Goal: Task Accomplishment & Management: Manage account settings

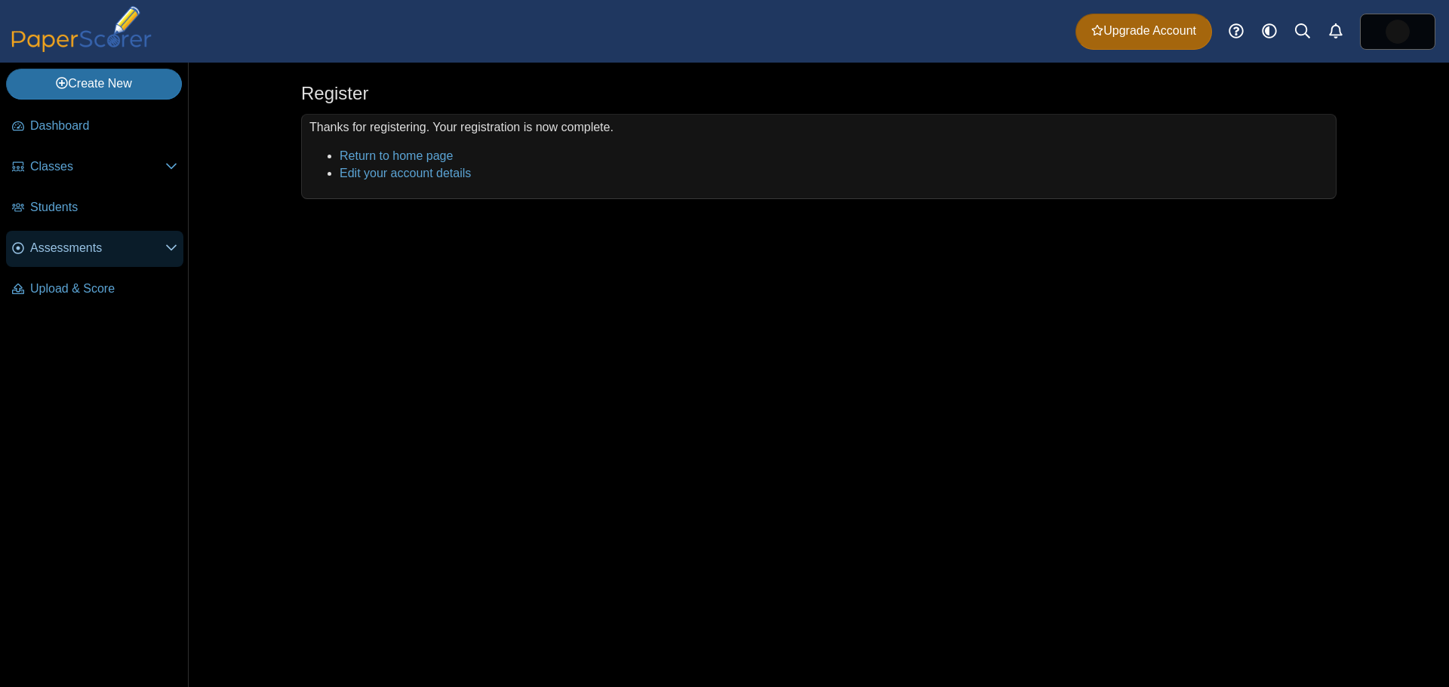
click at [166, 238] on link "Assessments" at bounding box center [94, 249] width 177 height 36
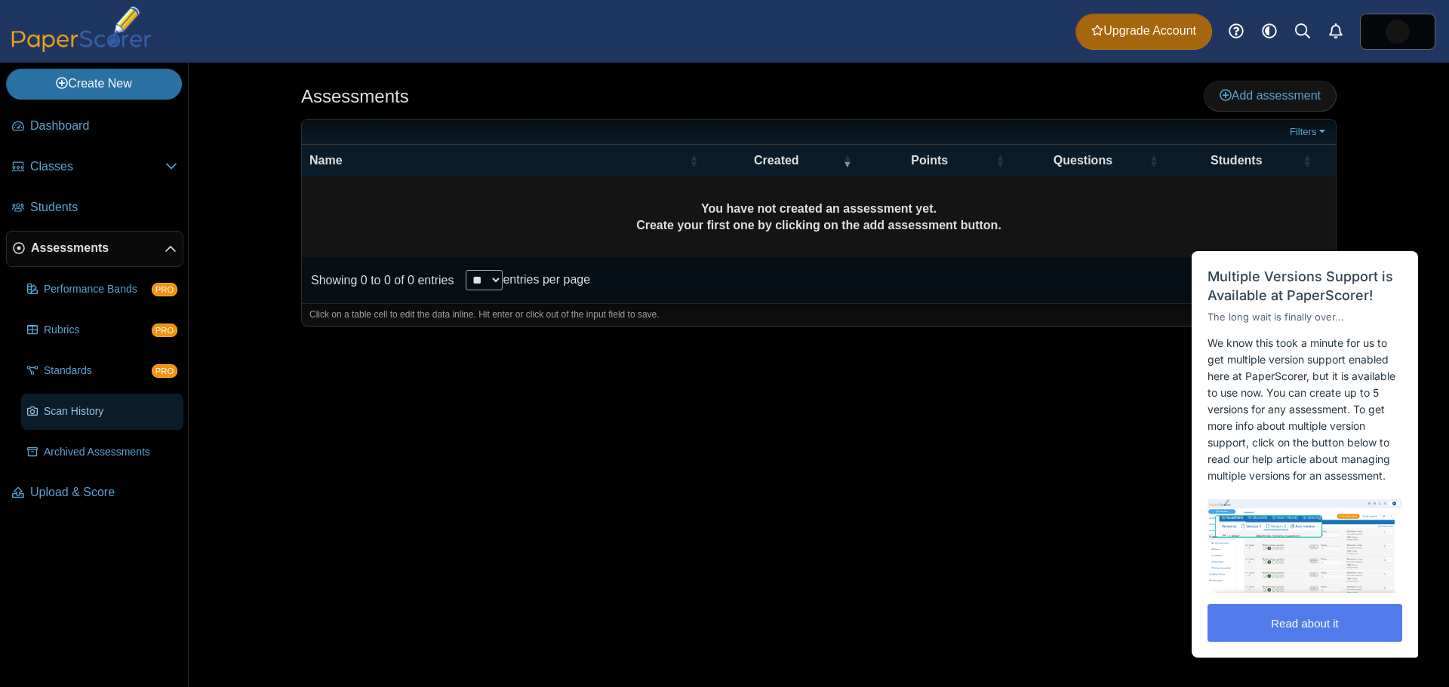
click at [91, 415] on span "Scan History" at bounding box center [111, 411] width 134 height 15
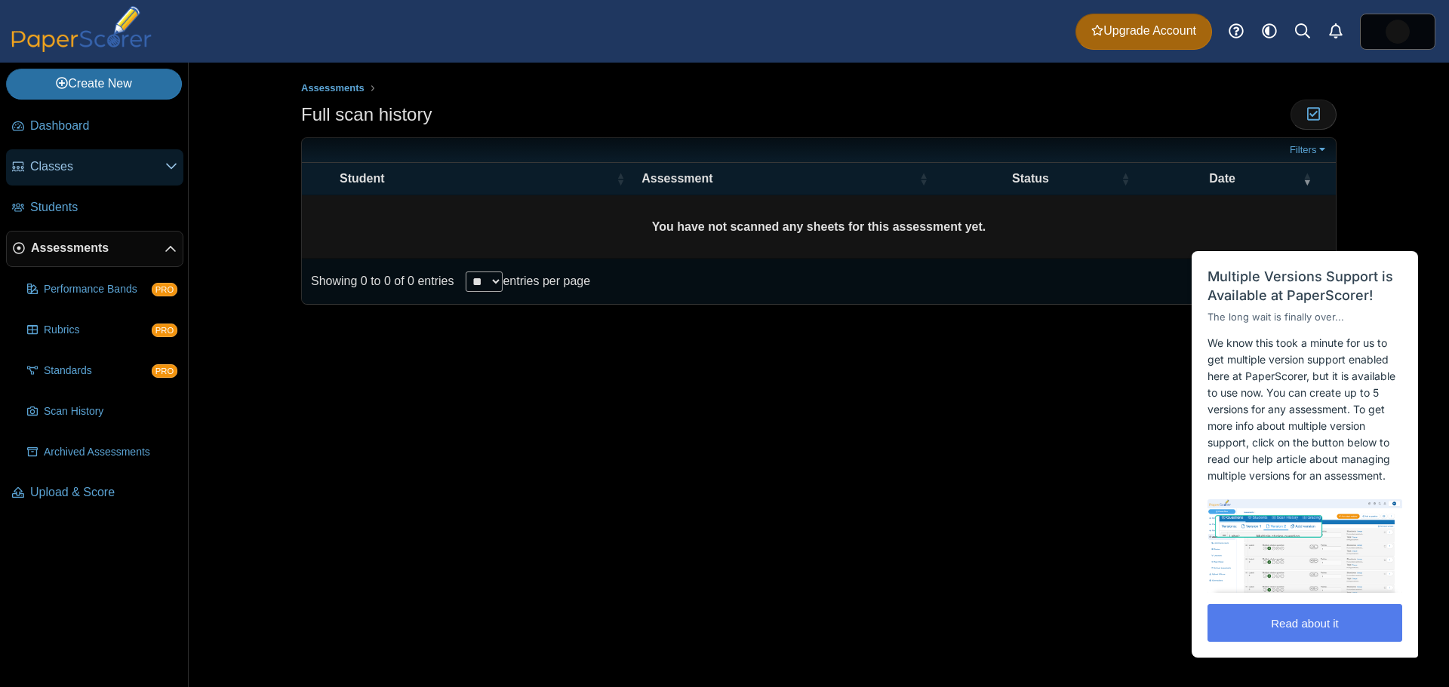
click at [167, 174] on span at bounding box center [171, 166] width 12 height 17
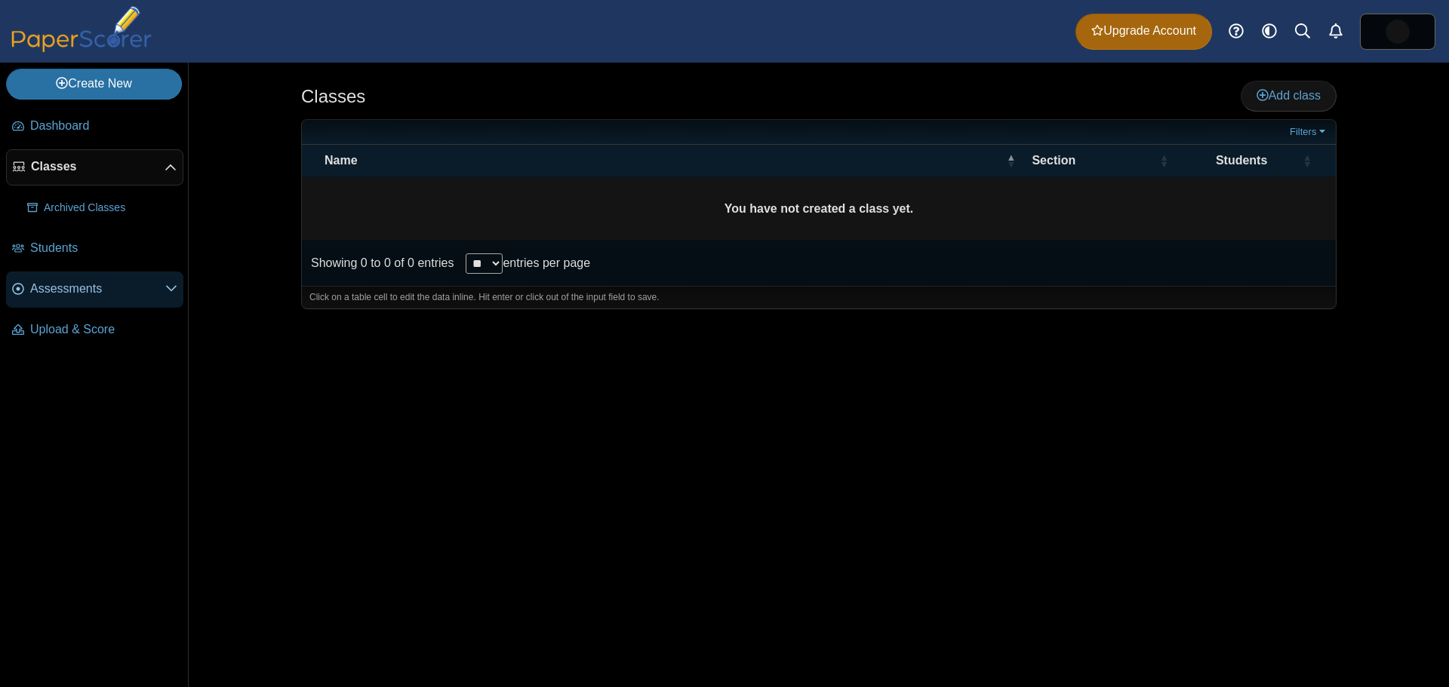
click at [162, 281] on span "Assessments" at bounding box center [97, 289] width 135 height 17
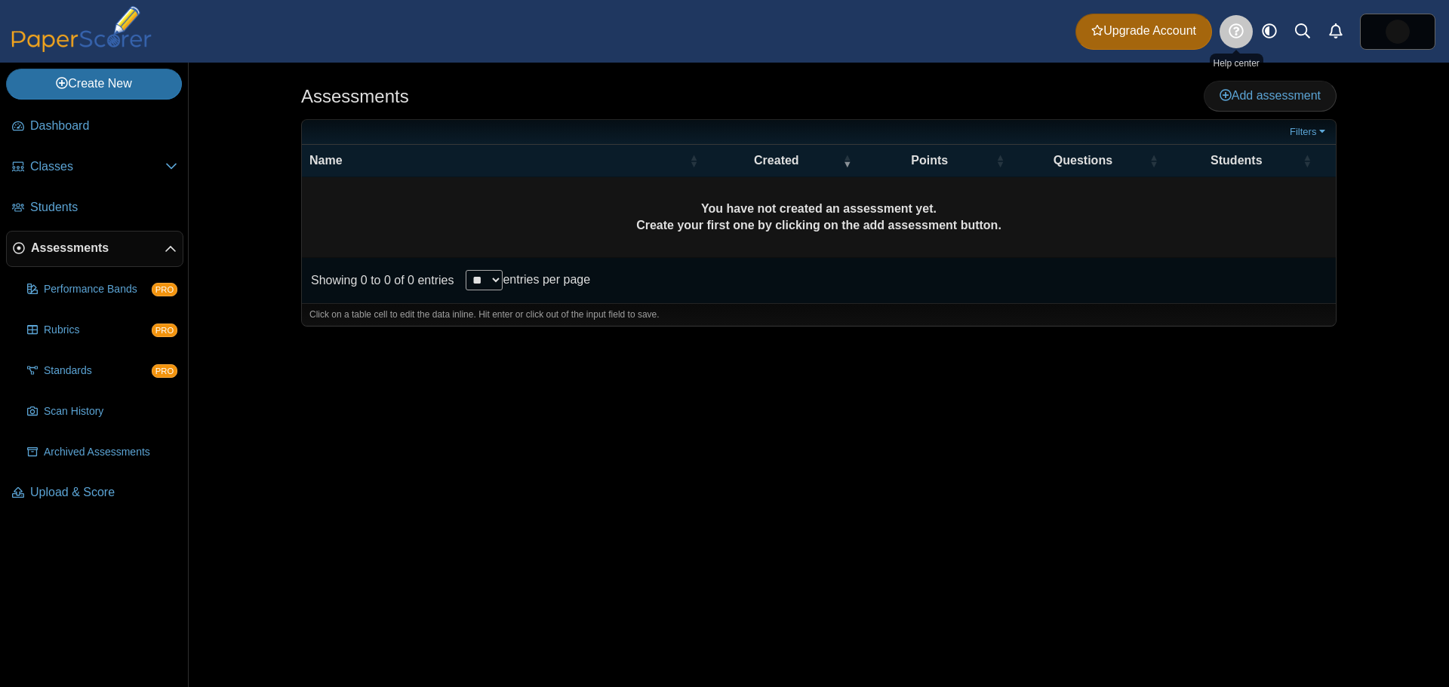
click at [1238, 35] on icon at bounding box center [1235, 30] width 15 height 15
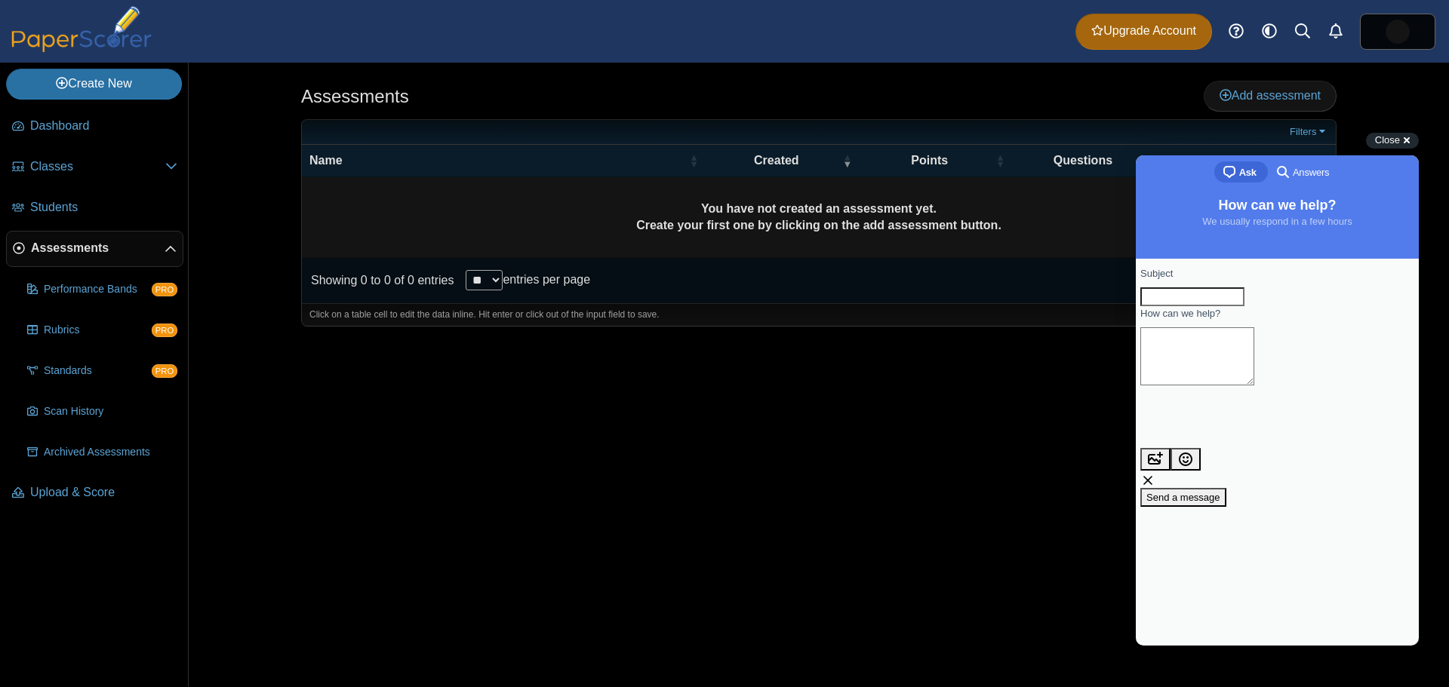
click at [1229, 307] on input "Subject" at bounding box center [1192, 297] width 104 height 20
click at [1299, 31] on icon at bounding box center [1302, 30] width 15 height 15
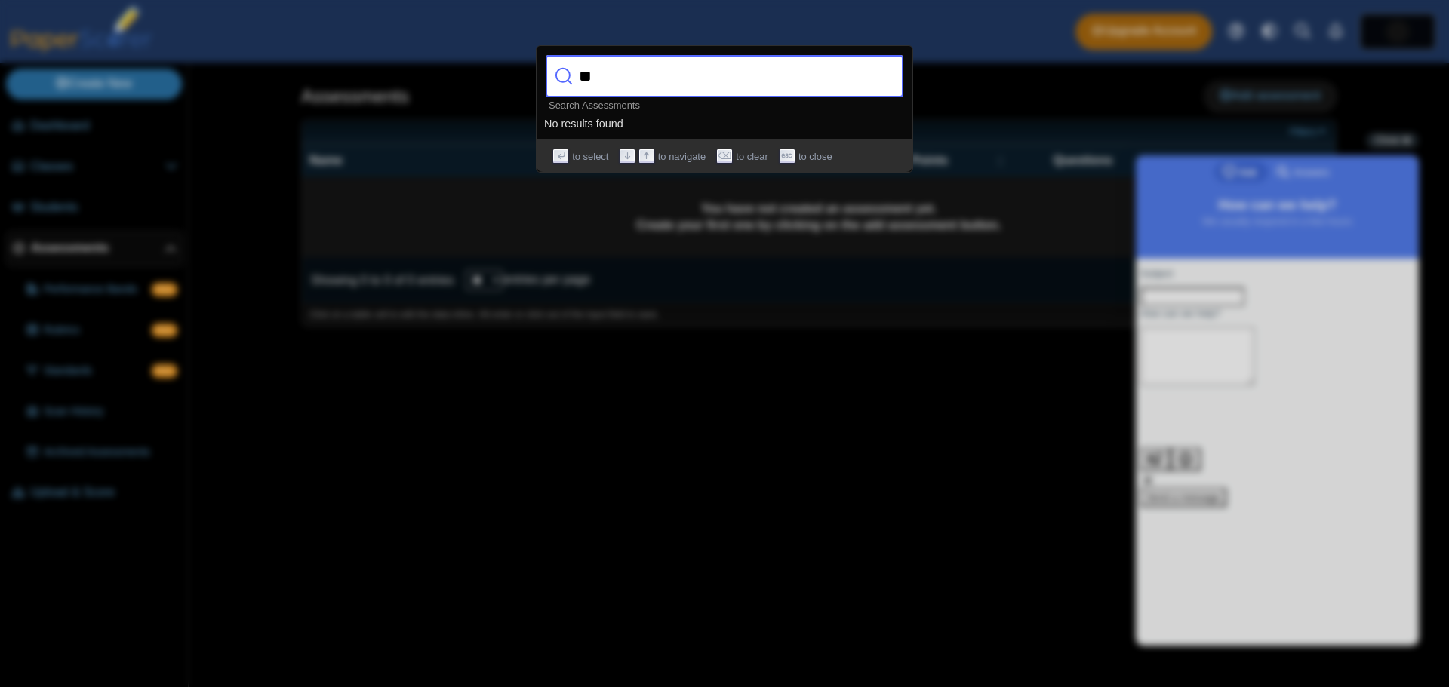
type input "*"
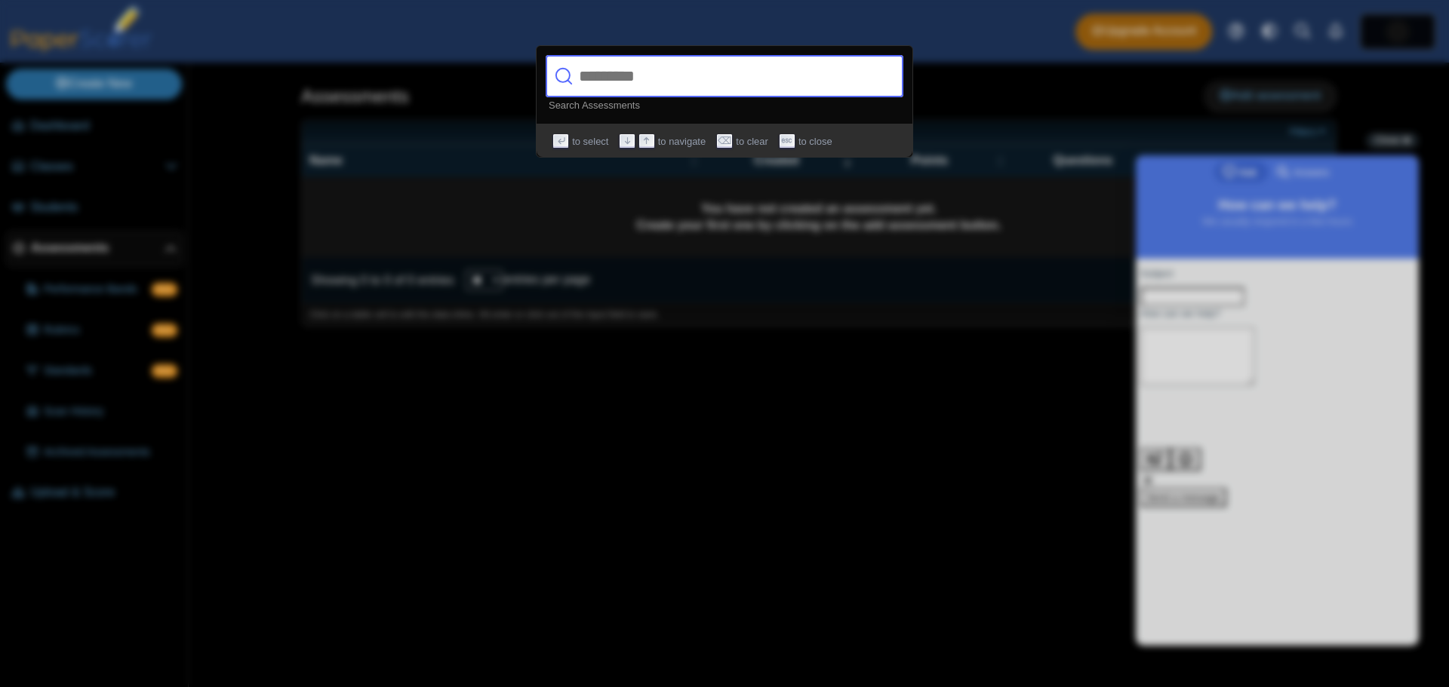
drag, startPoint x: 1000, startPoint y: 448, endPoint x: 1086, endPoint y: 453, distance: 86.1
click at [1004, 448] on div at bounding box center [724, 343] width 1449 height 687
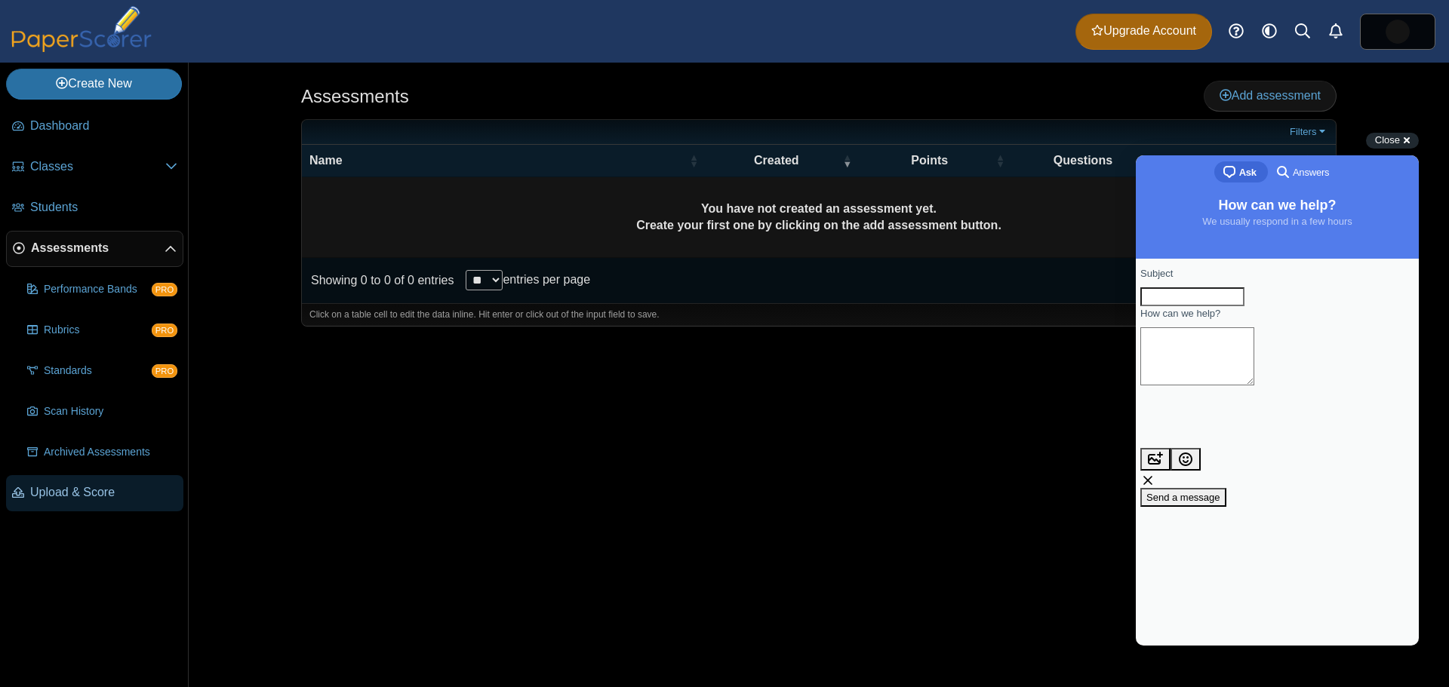
click at [66, 489] on span "Upload & Score" at bounding box center [103, 492] width 147 height 17
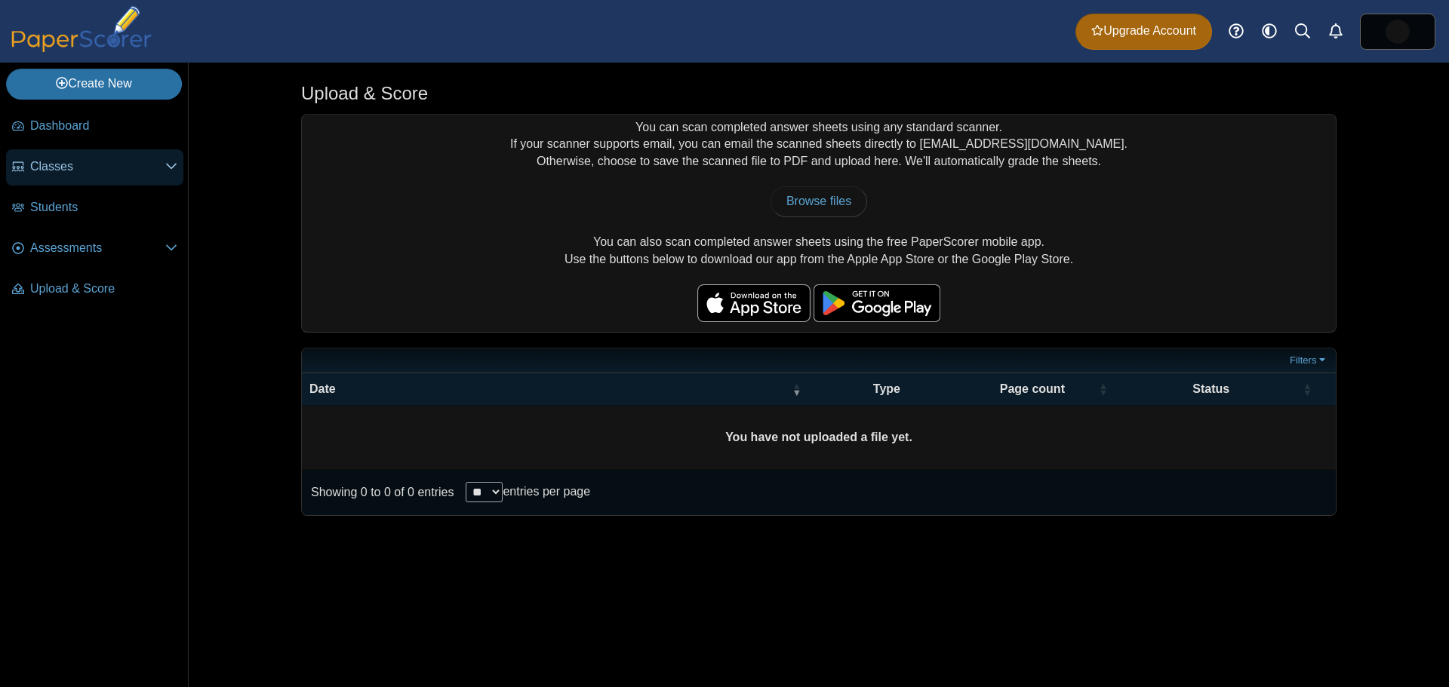
click at [177, 169] on icon at bounding box center [171, 166] width 12 height 12
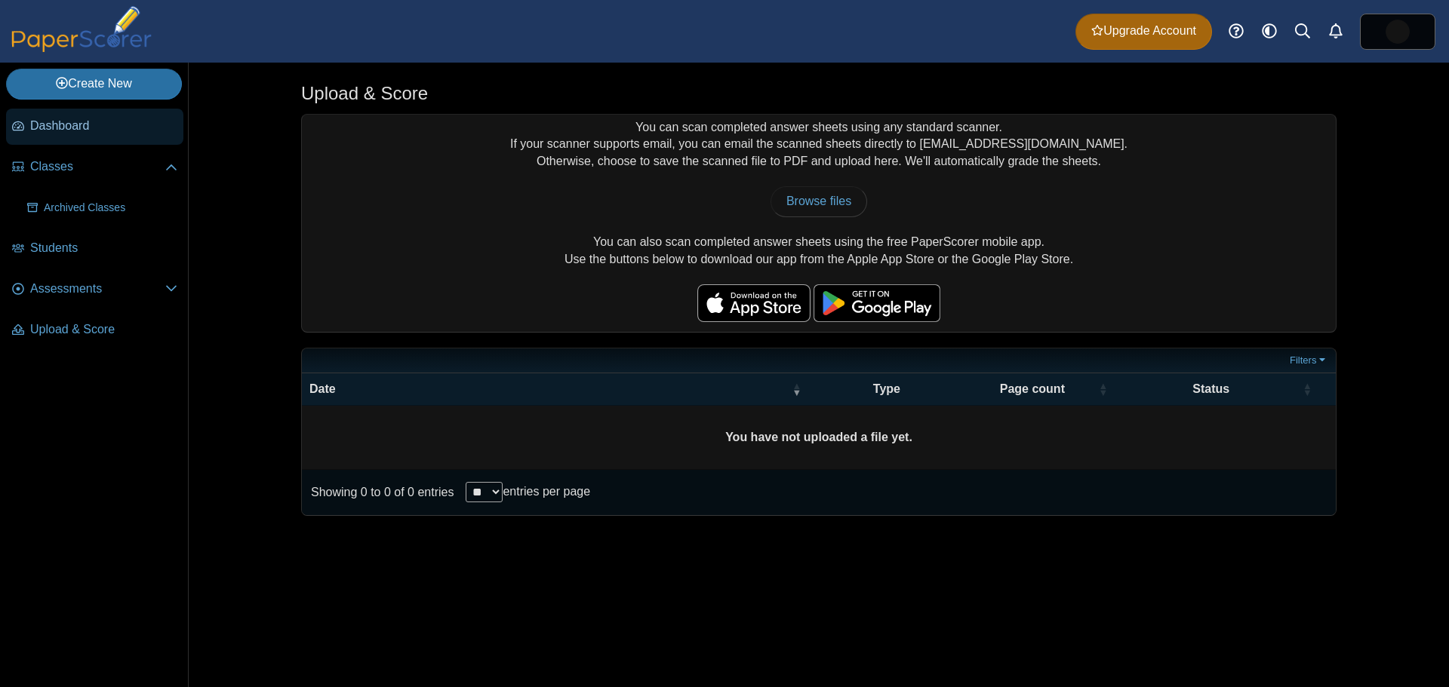
click at [97, 131] on span "Dashboard" at bounding box center [103, 126] width 147 height 17
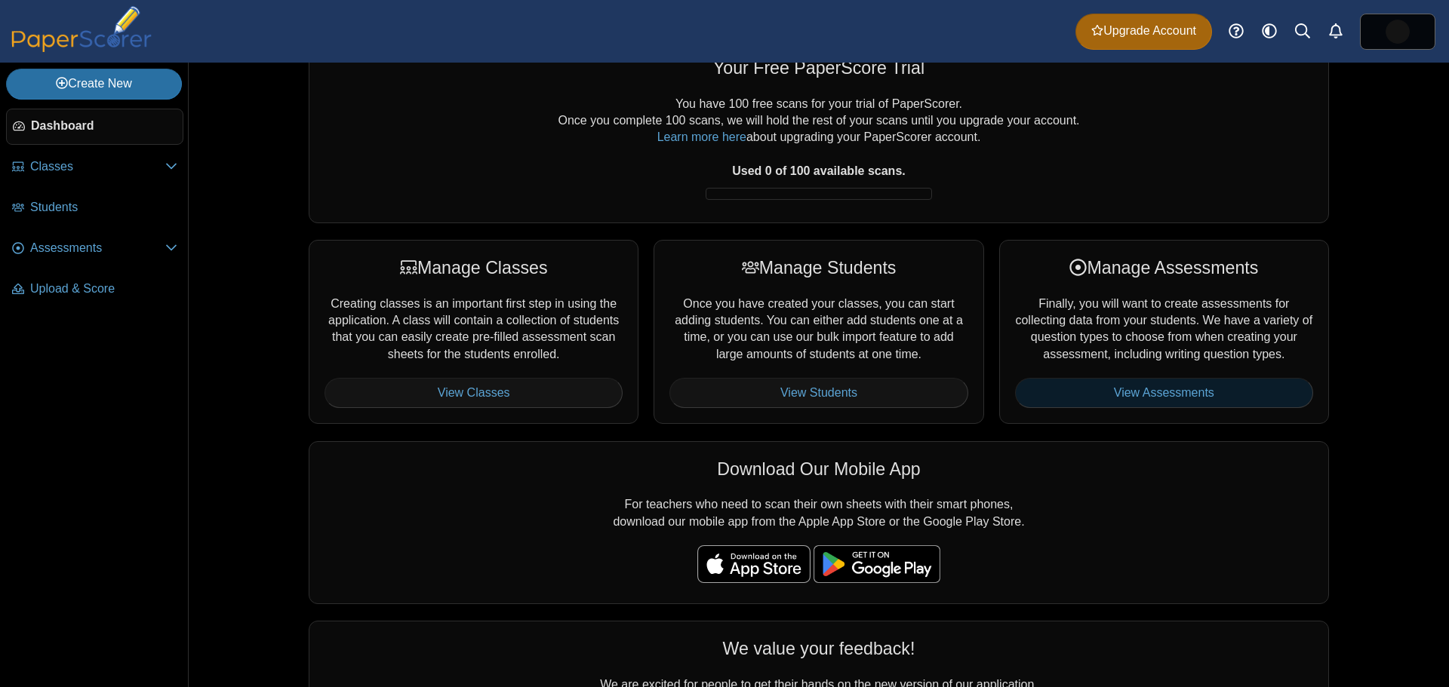
scroll to position [75, 0]
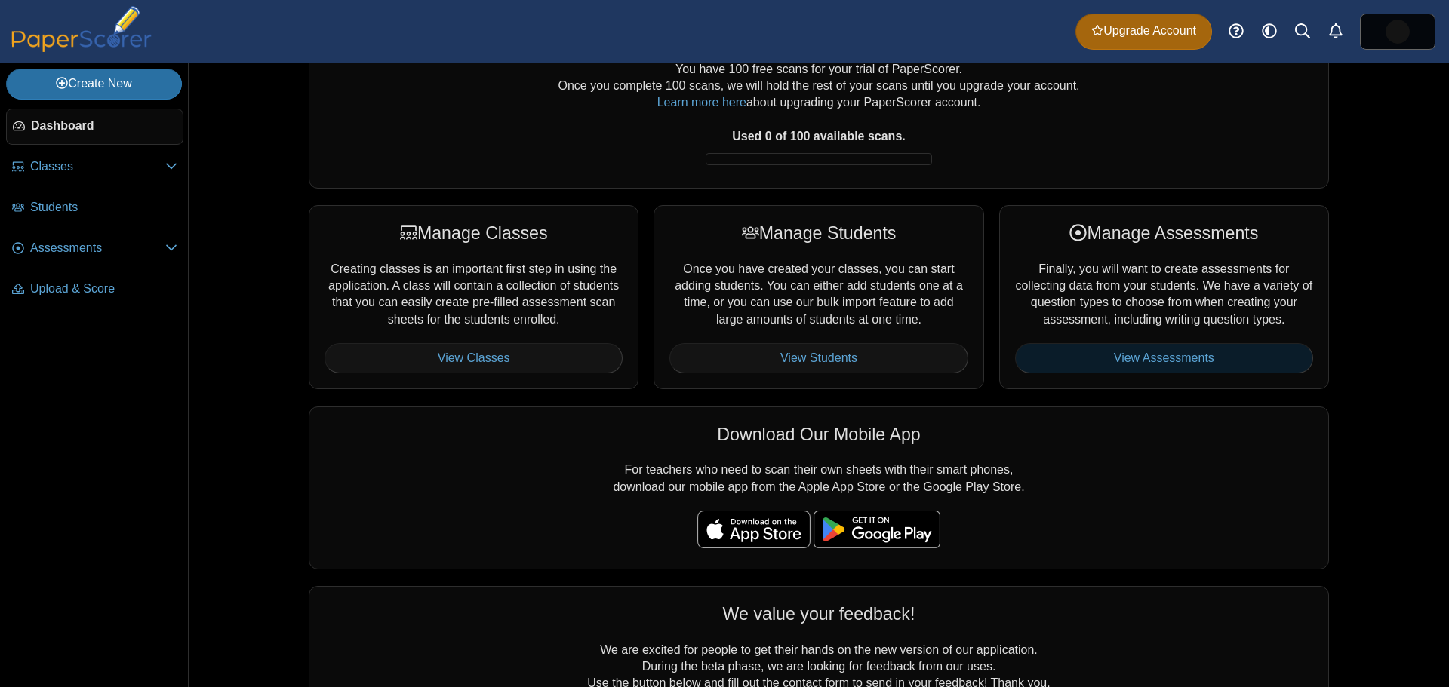
click at [1194, 358] on link "View Assessments" at bounding box center [1164, 358] width 298 height 30
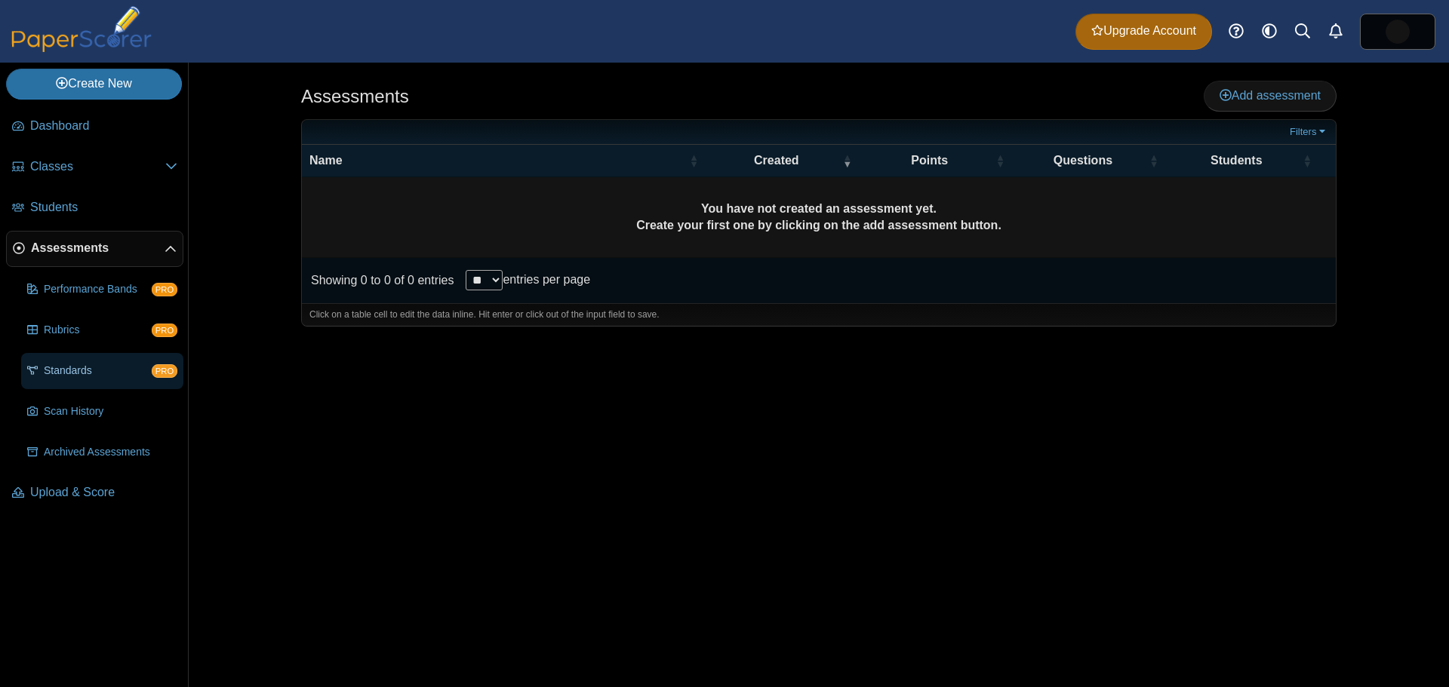
click at [74, 377] on span "Standards" at bounding box center [98, 371] width 108 height 15
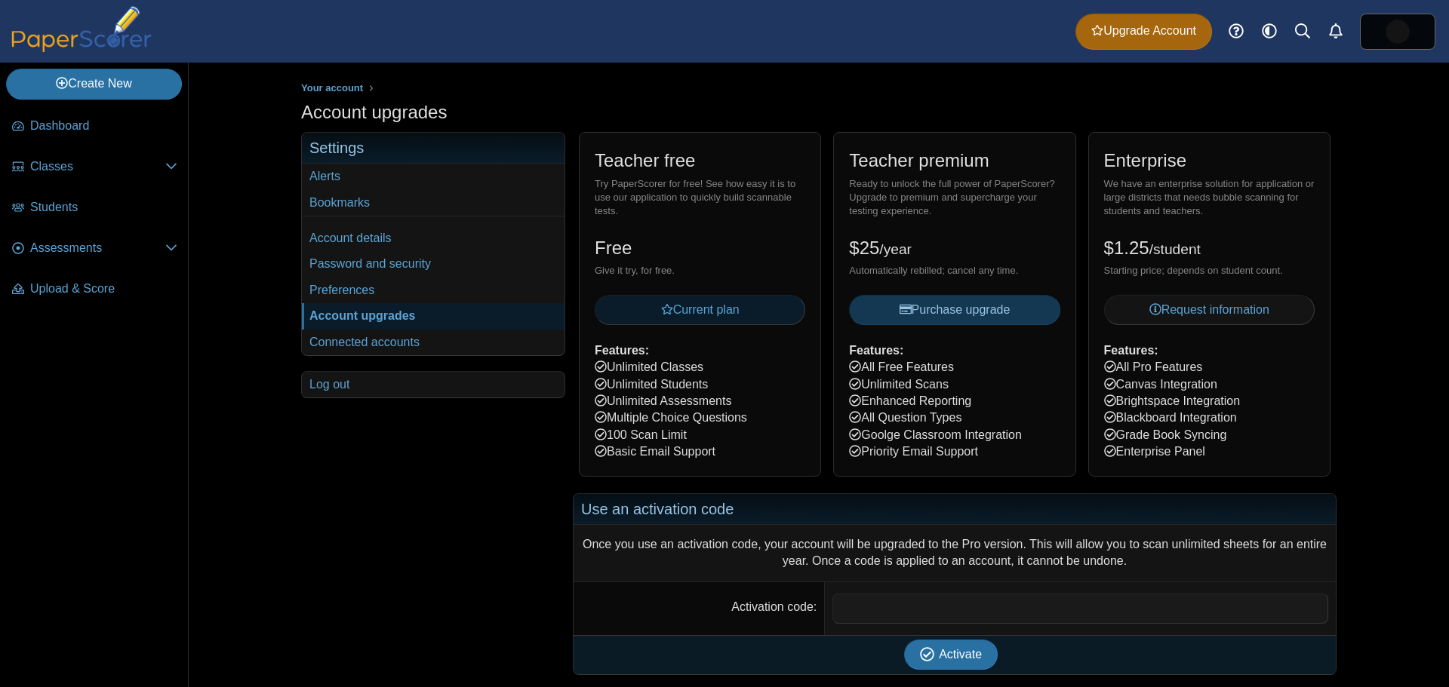
click at [702, 306] on span "Current plan" at bounding box center [700, 309] width 78 height 13
click at [724, 316] on span "Current plan" at bounding box center [700, 309] width 78 height 13
click at [687, 426] on div "Teacher free Try PaperScorer for free! See how easy it is to use our applicatio…" at bounding box center [700, 304] width 242 height 344
click at [169, 250] on icon at bounding box center [171, 247] width 12 height 12
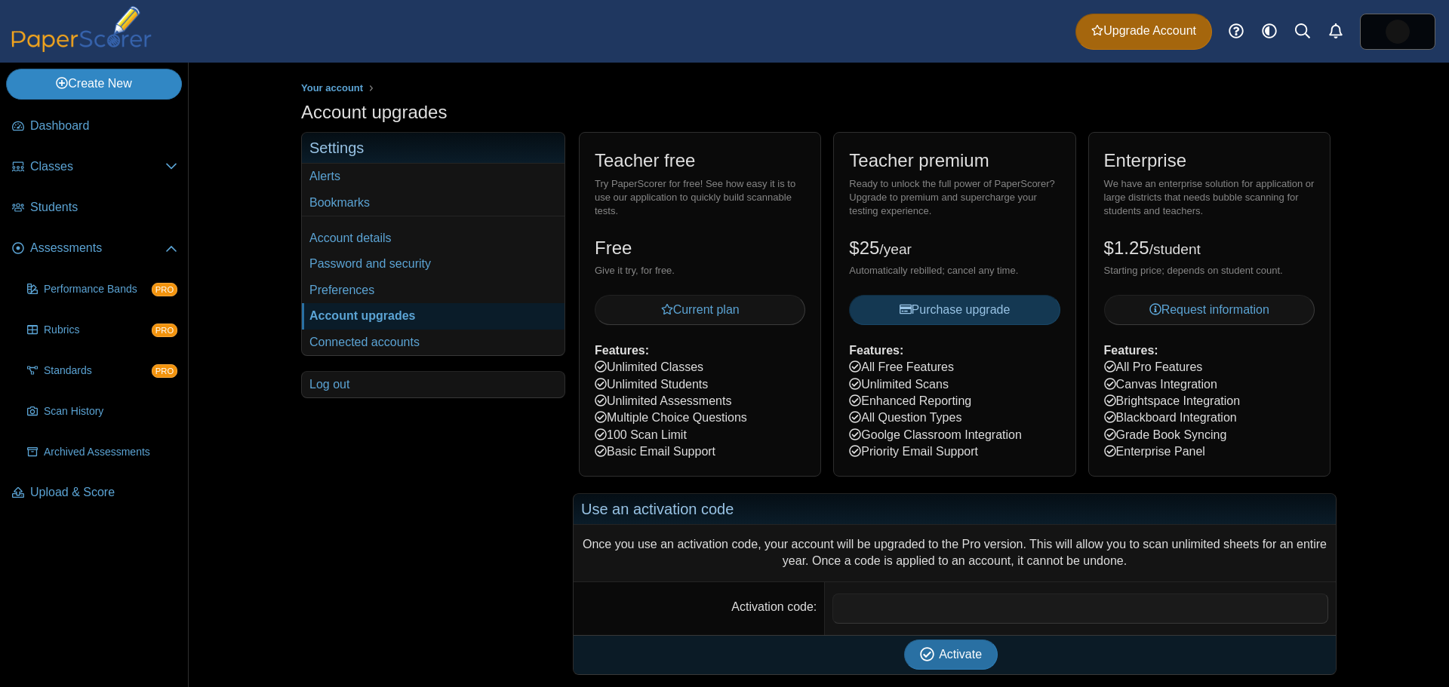
click at [109, 80] on link "Create New" at bounding box center [94, 84] width 176 height 30
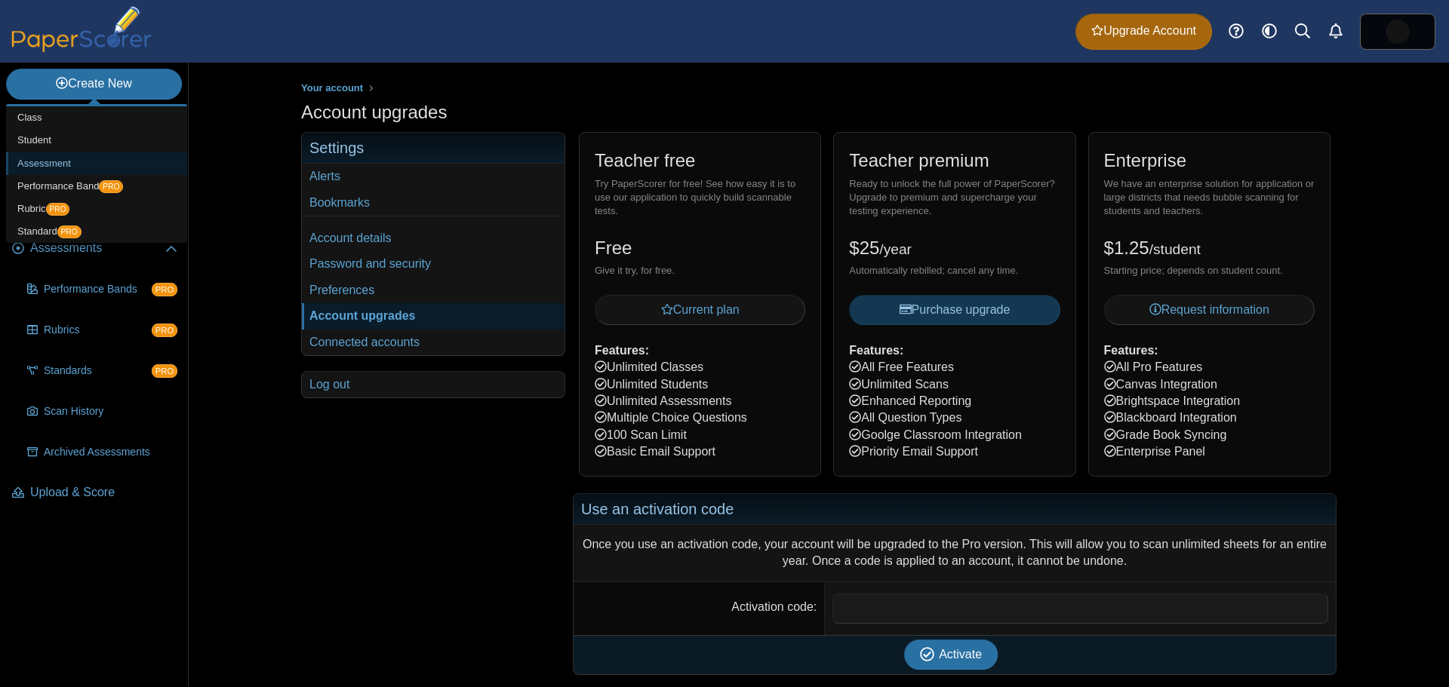
click at [58, 156] on link "Assessment" at bounding box center [96, 163] width 181 height 23
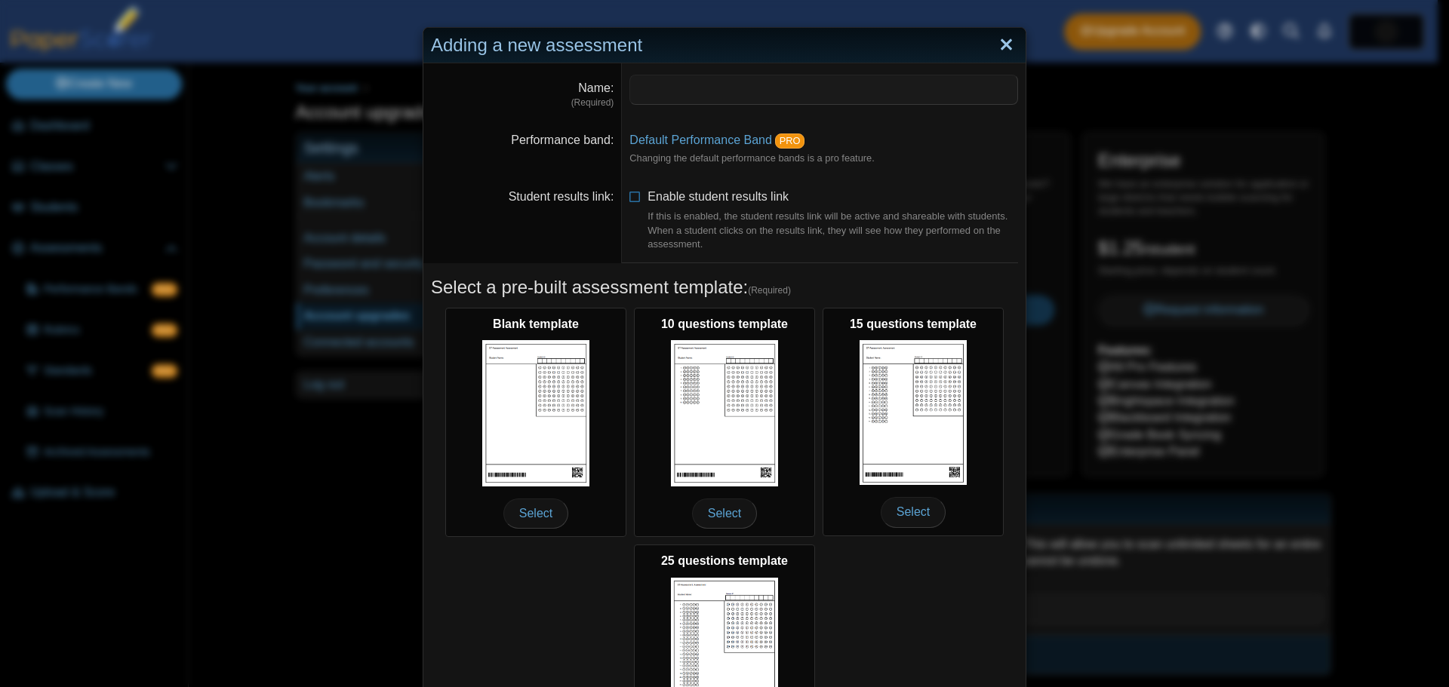
click at [1010, 41] on link "Close" at bounding box center [1005, 45] width 23 height 26
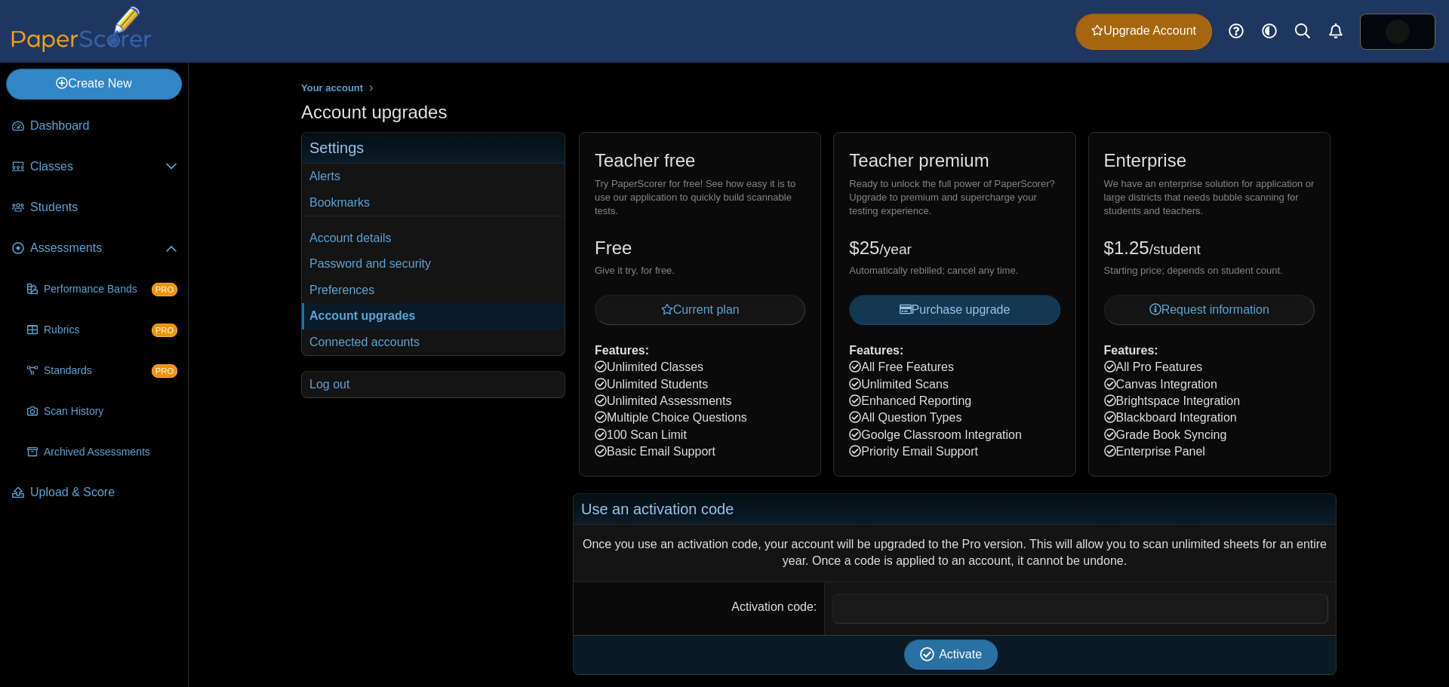
click at [98, 89] on link "Create New" at bounding box center [94, 84] width 176 height 30
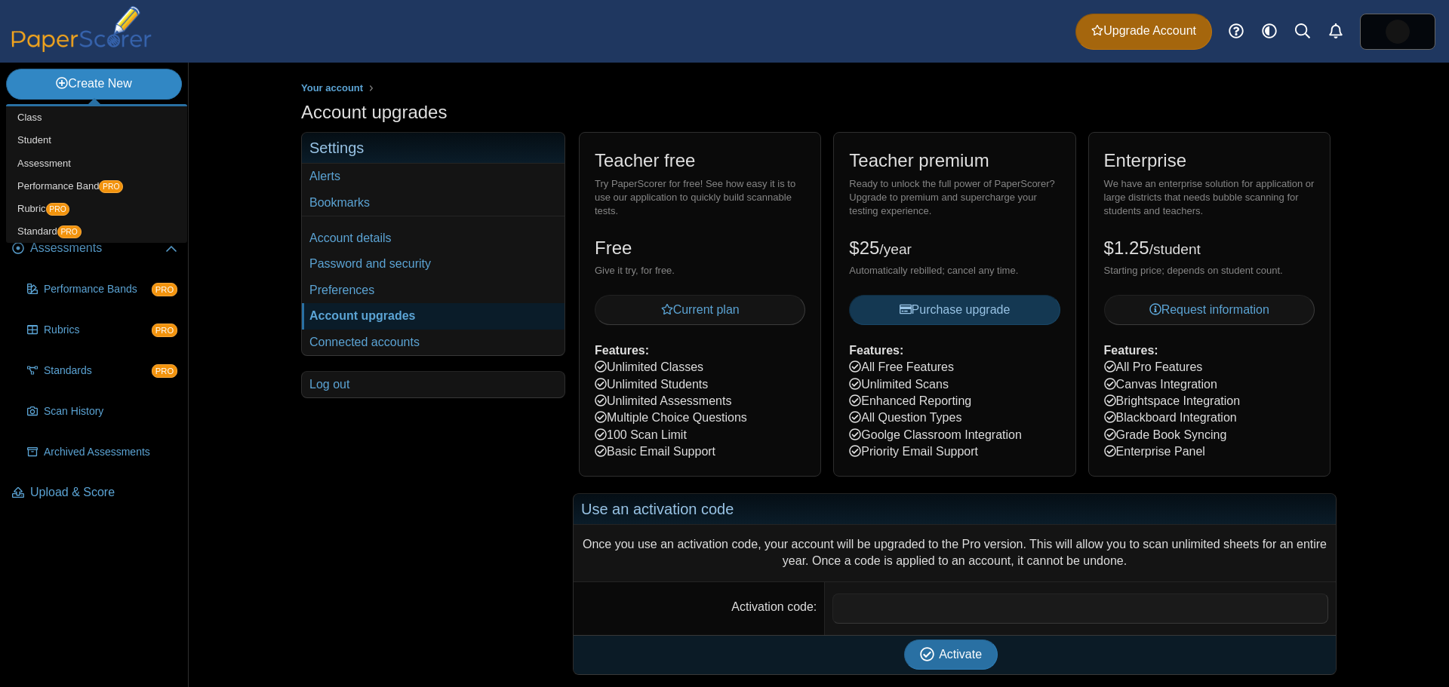
click at [124, 88] on link "Create New" at bounding box center [94, 84] width 176 height 30
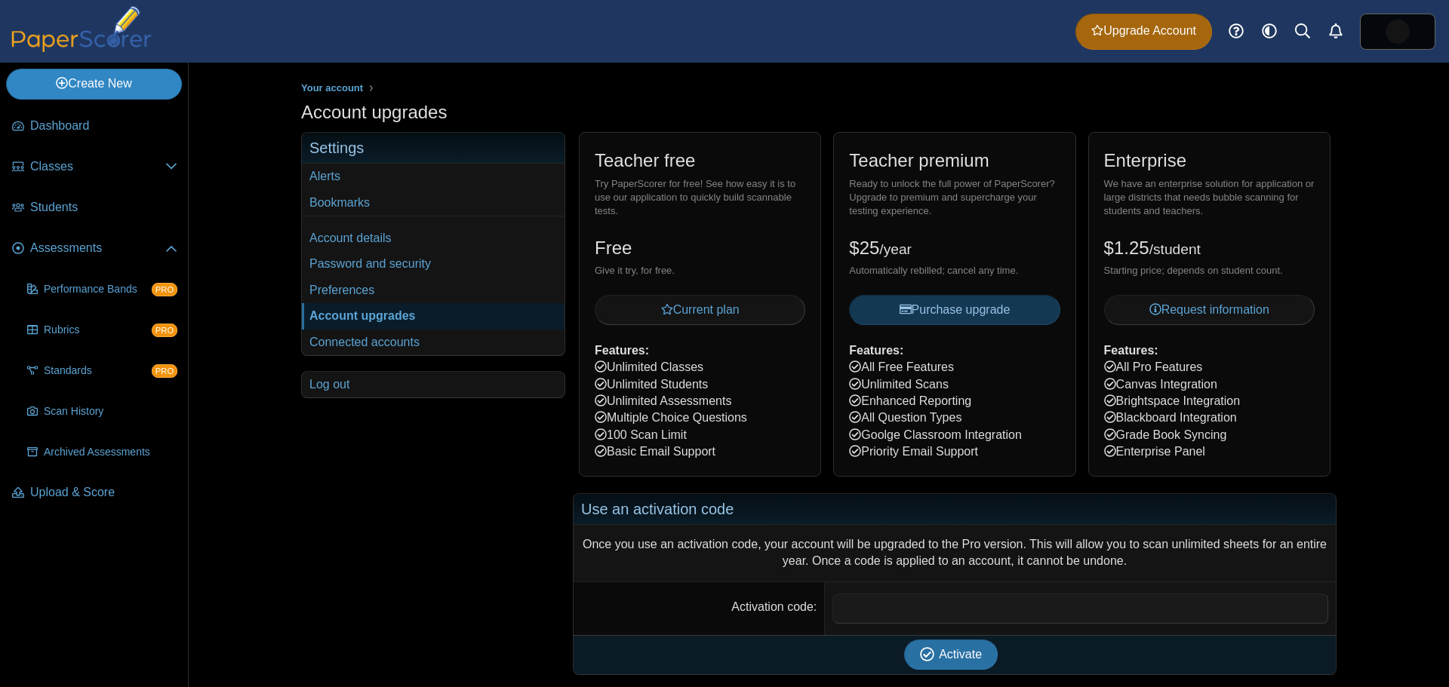
click at [119, 85] on link "Create New" at bounding box center [94, 84] width 176 height 30
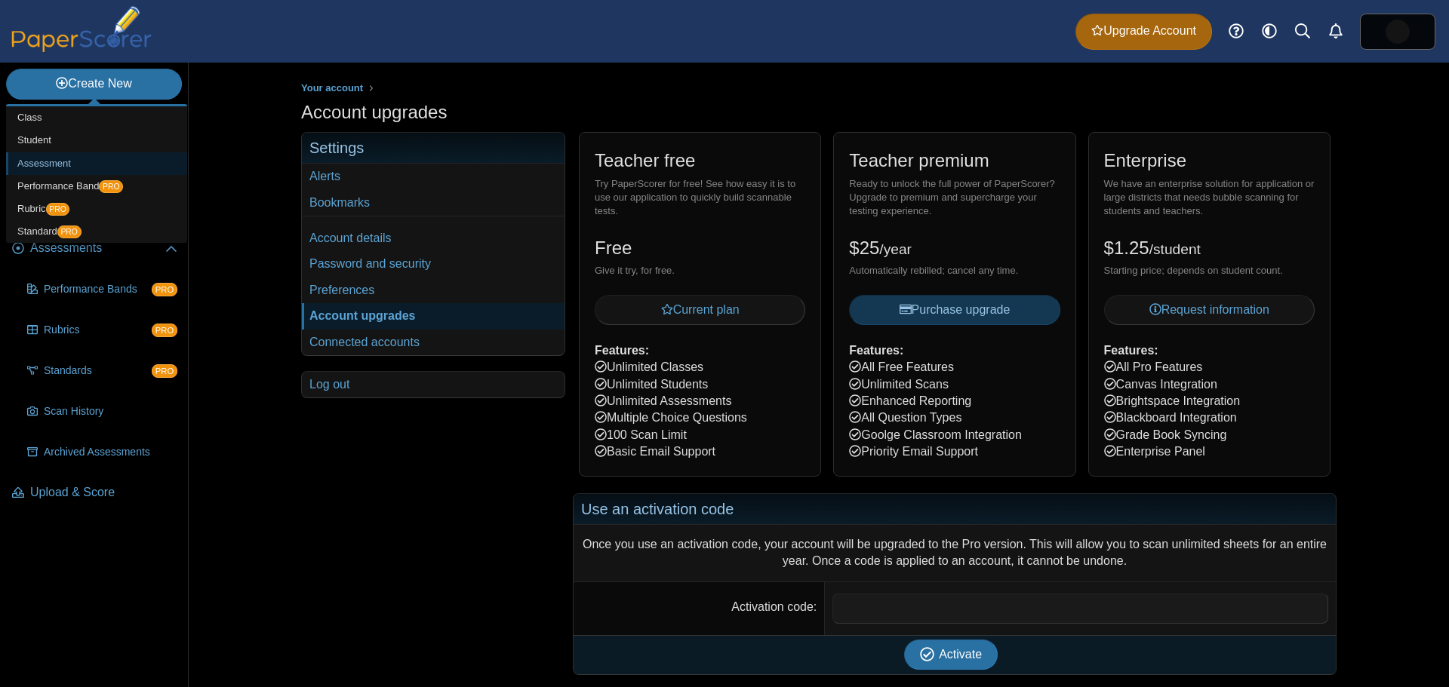
click at [38, 164] on link "Assessment" at bounding box center [96, 163] width 181 height 23
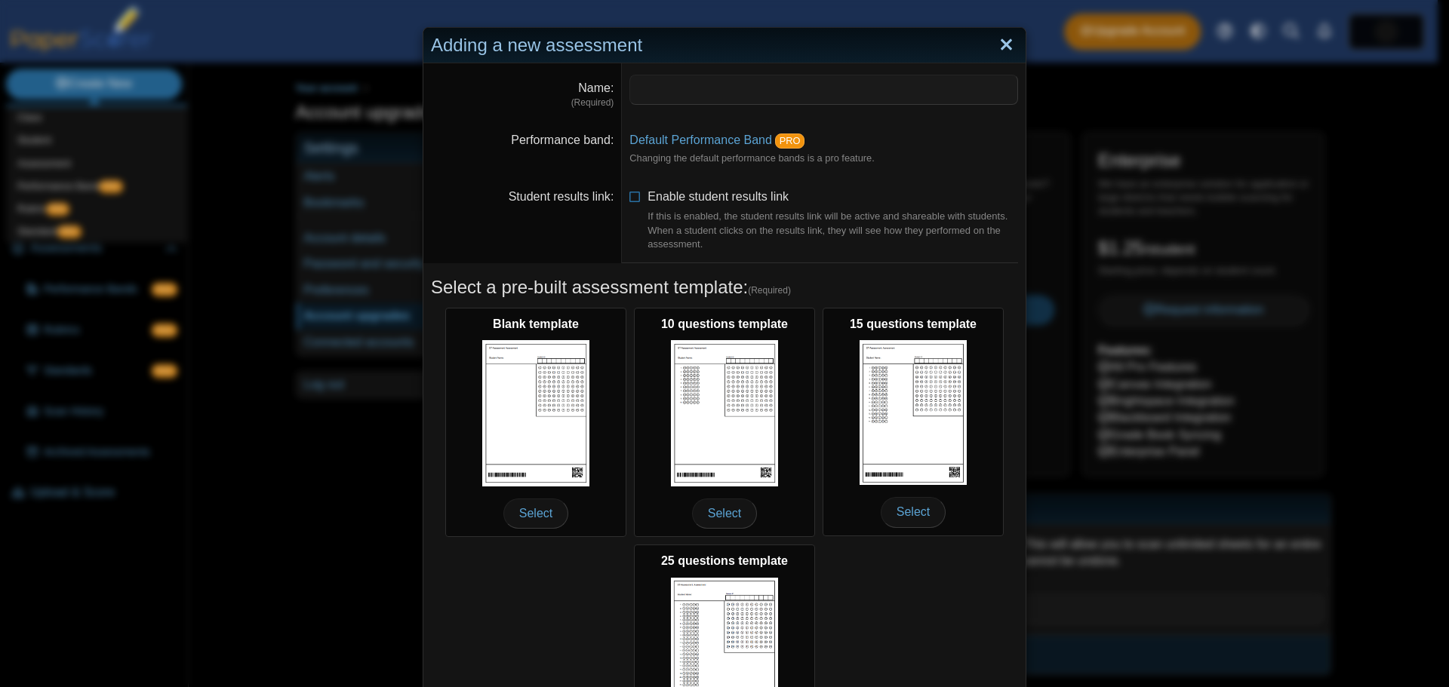
click at [1003, 51] on link "Close" at bounding box center [1005, 45] width 23 height 26
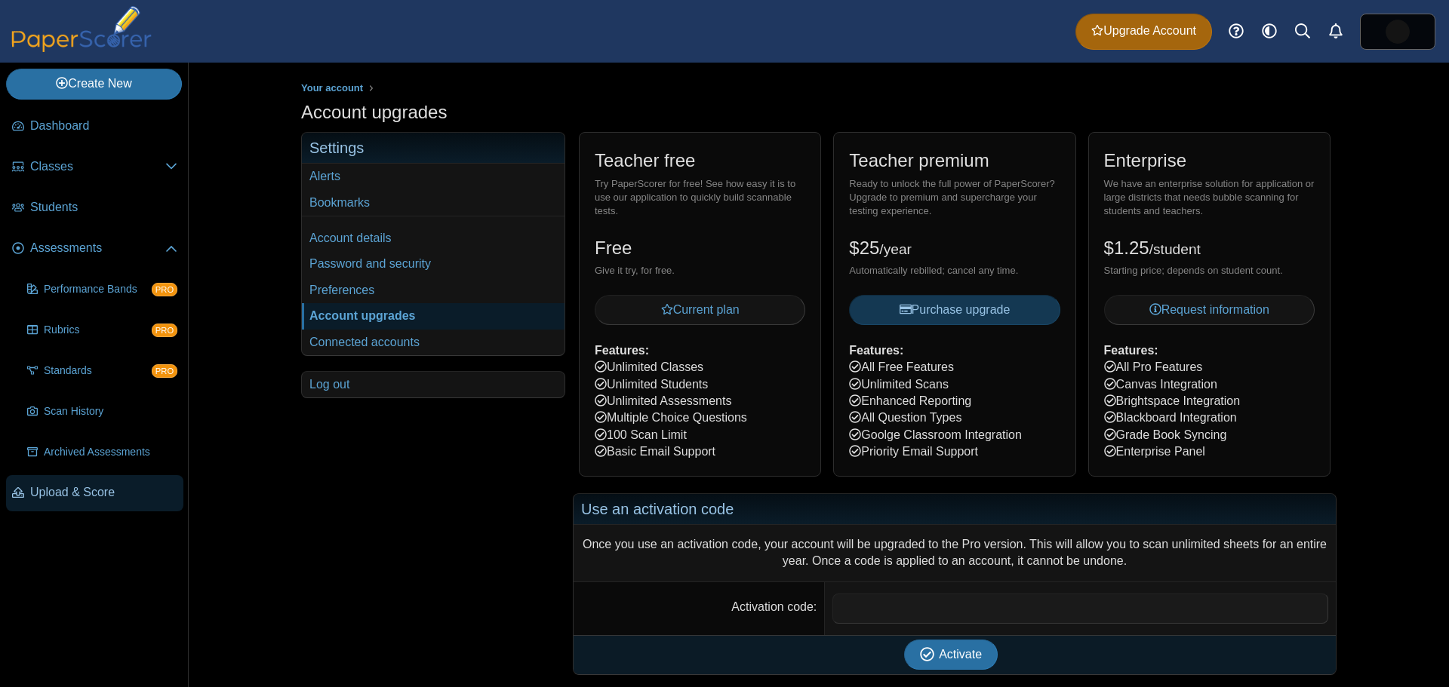
click at [84, 482] on link "Upload & Score" at bounding box center [94, 493] width 177 height 36
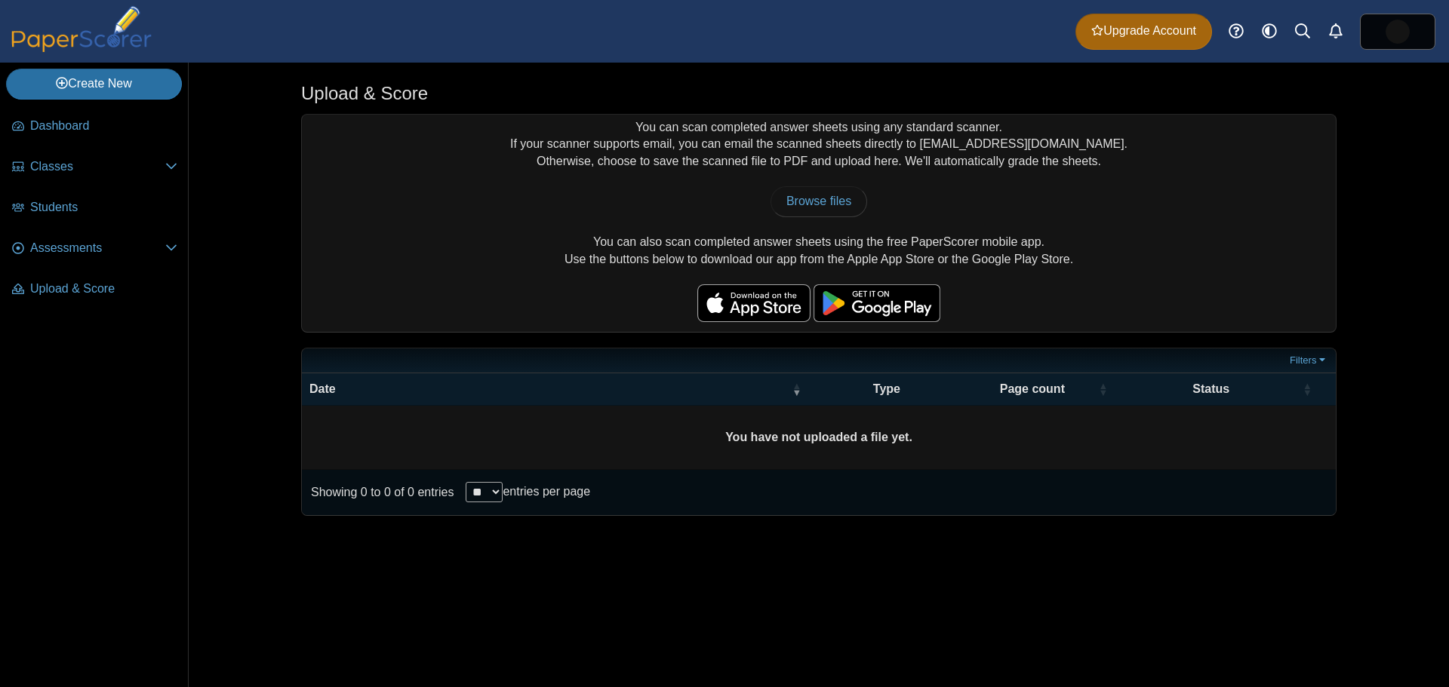
click at [17, 478] on nav "Dashboard Classes PRO" at bounding box center [94, 395] width 188 height 585
click at [1366, 140] on div "Upload & Score You can scan completed answer sheets using any standard scanner.…" at bounding box center [819, 375] width 1132 height 625
